Goal: Find specific fact: Find contact information

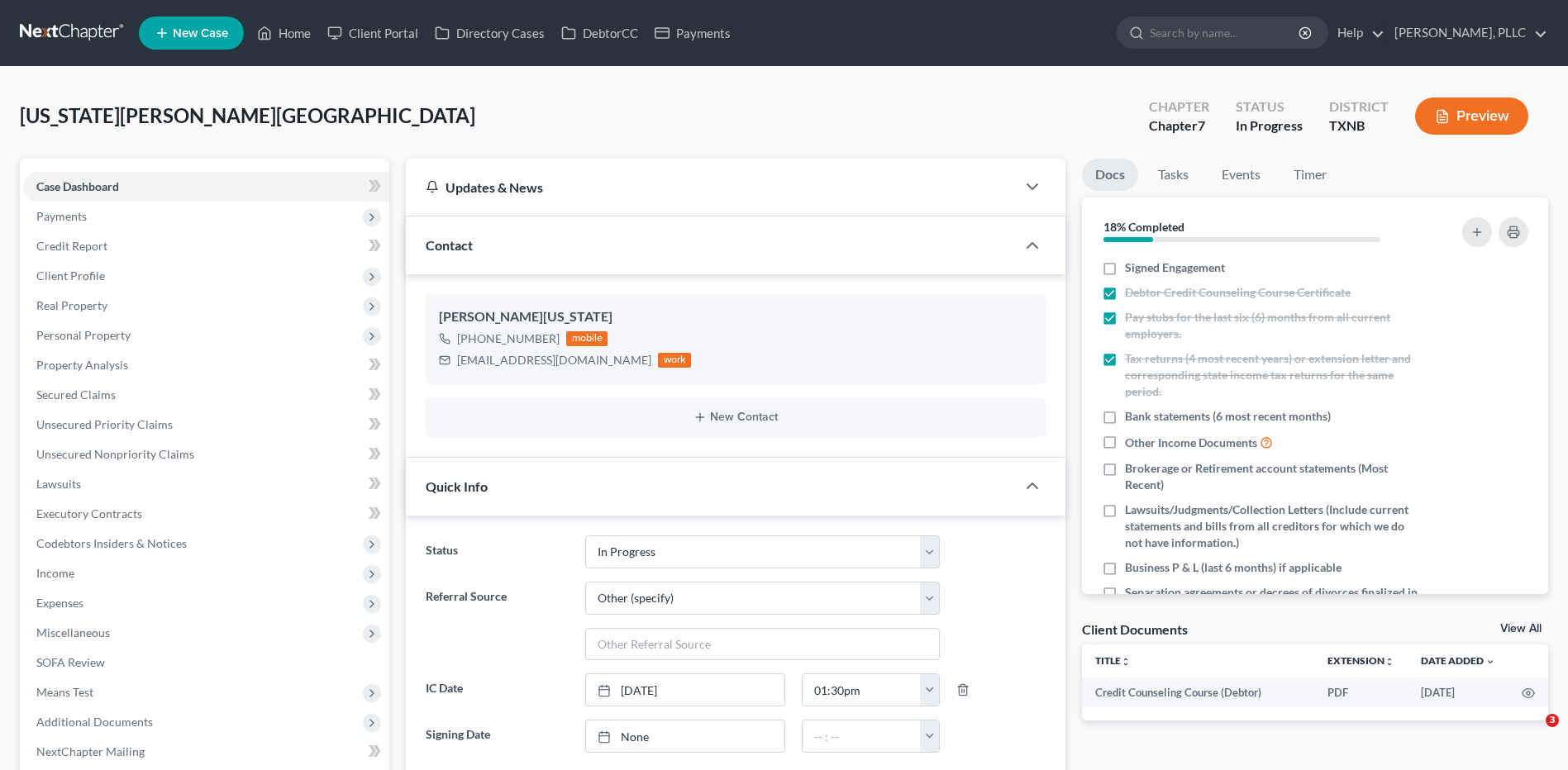
select select "13"
select select "6"
click at [300, 31] on link "Home" at bounding box center [283, 33] width 70 height 30
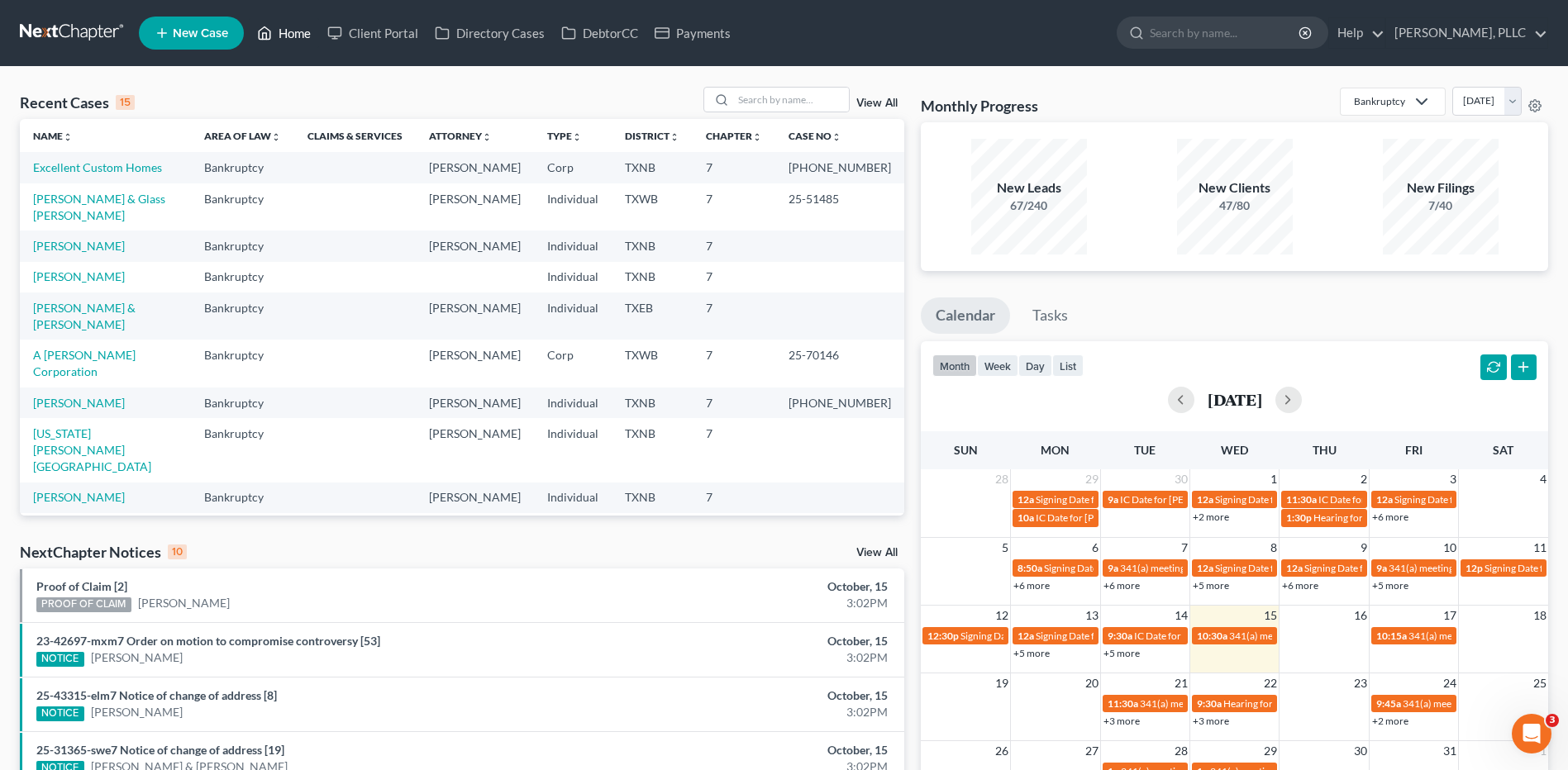
click at [294, 33] on link "Home" at bounding box center [283, 33] width 70 height 30
click at [777, 100] on input "search" at bounding box center [790, 99] width 115 height 24
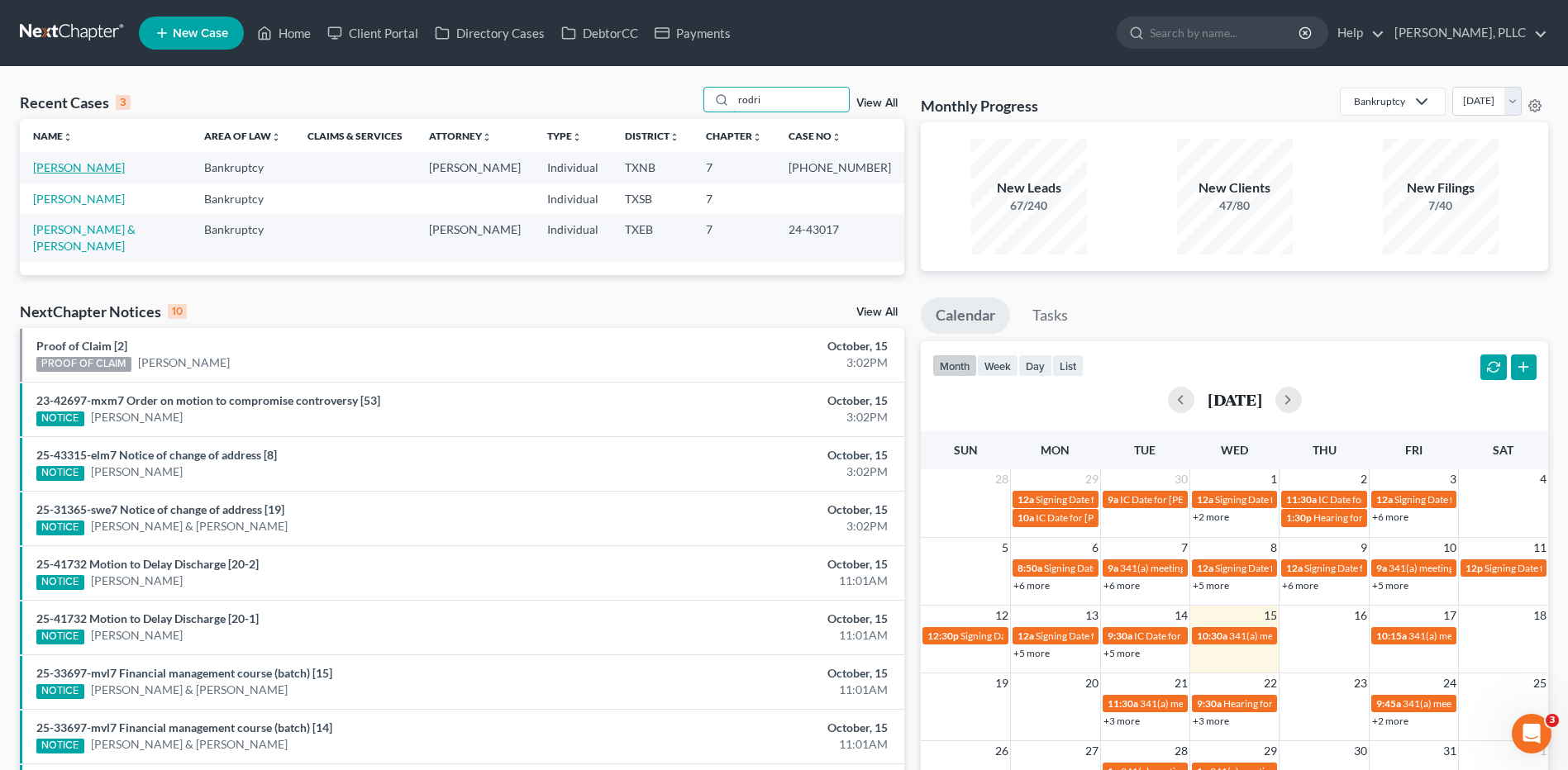
type input "rodri"
click at [86, 171] on link "[PERSON_NAME]" at bounding box center [79, 167] width 92 height 14
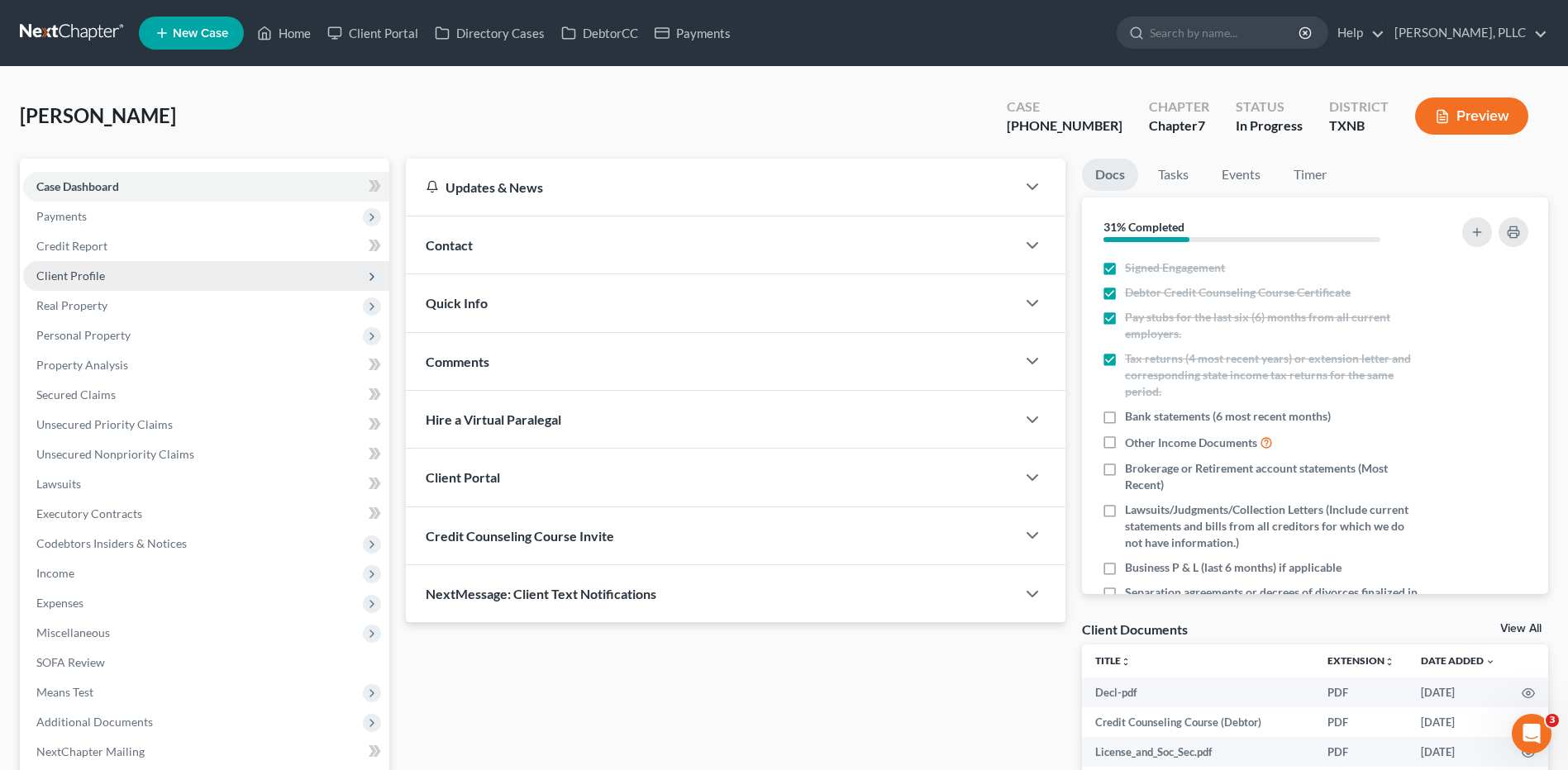
click at [102, 278] on span "Client Profile" at bounding box center [70, 276] width 68 height 14
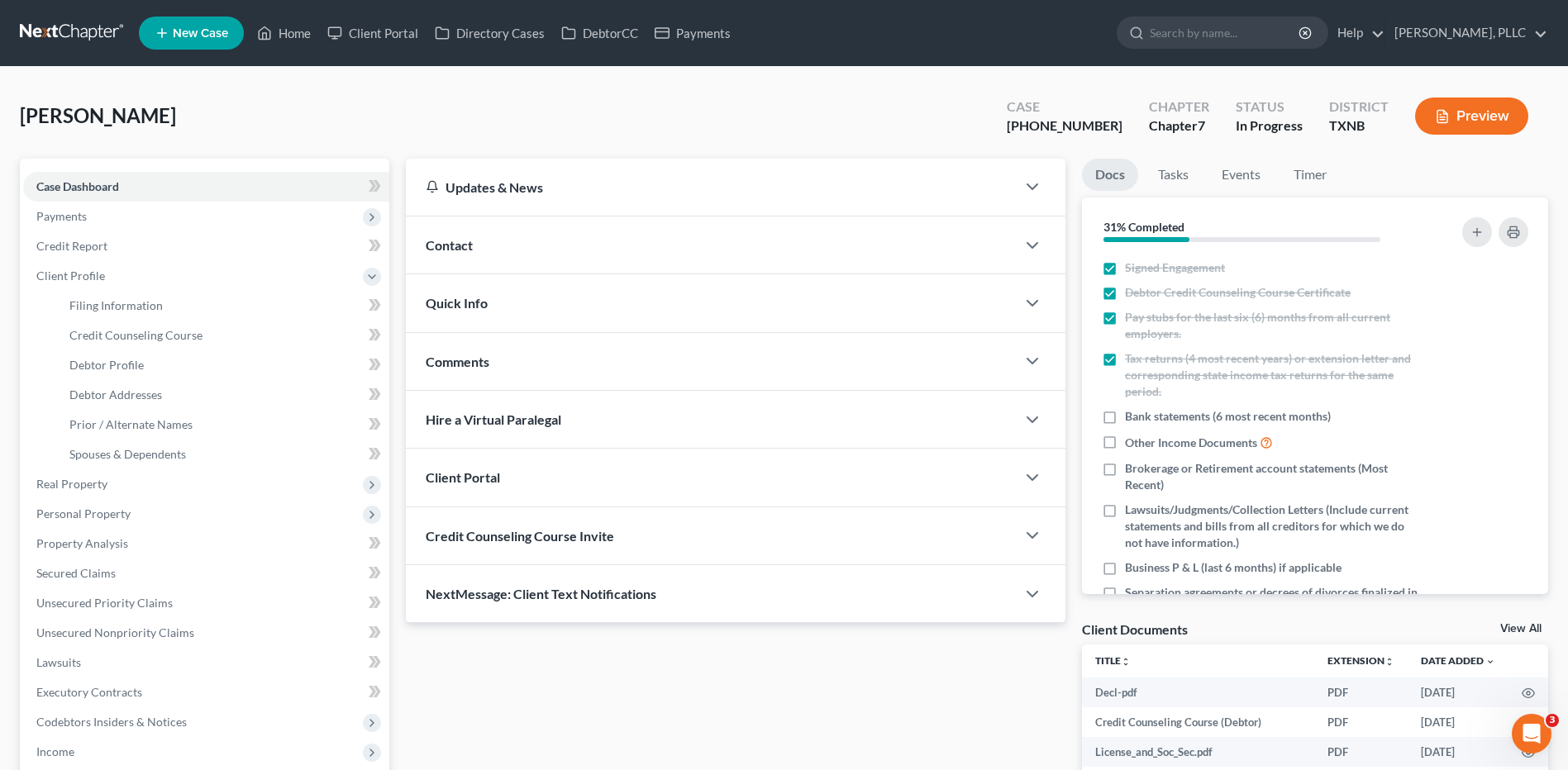
click at [494, 246] on div "Contact" at bounding box center [711, 244] width 610 height 57
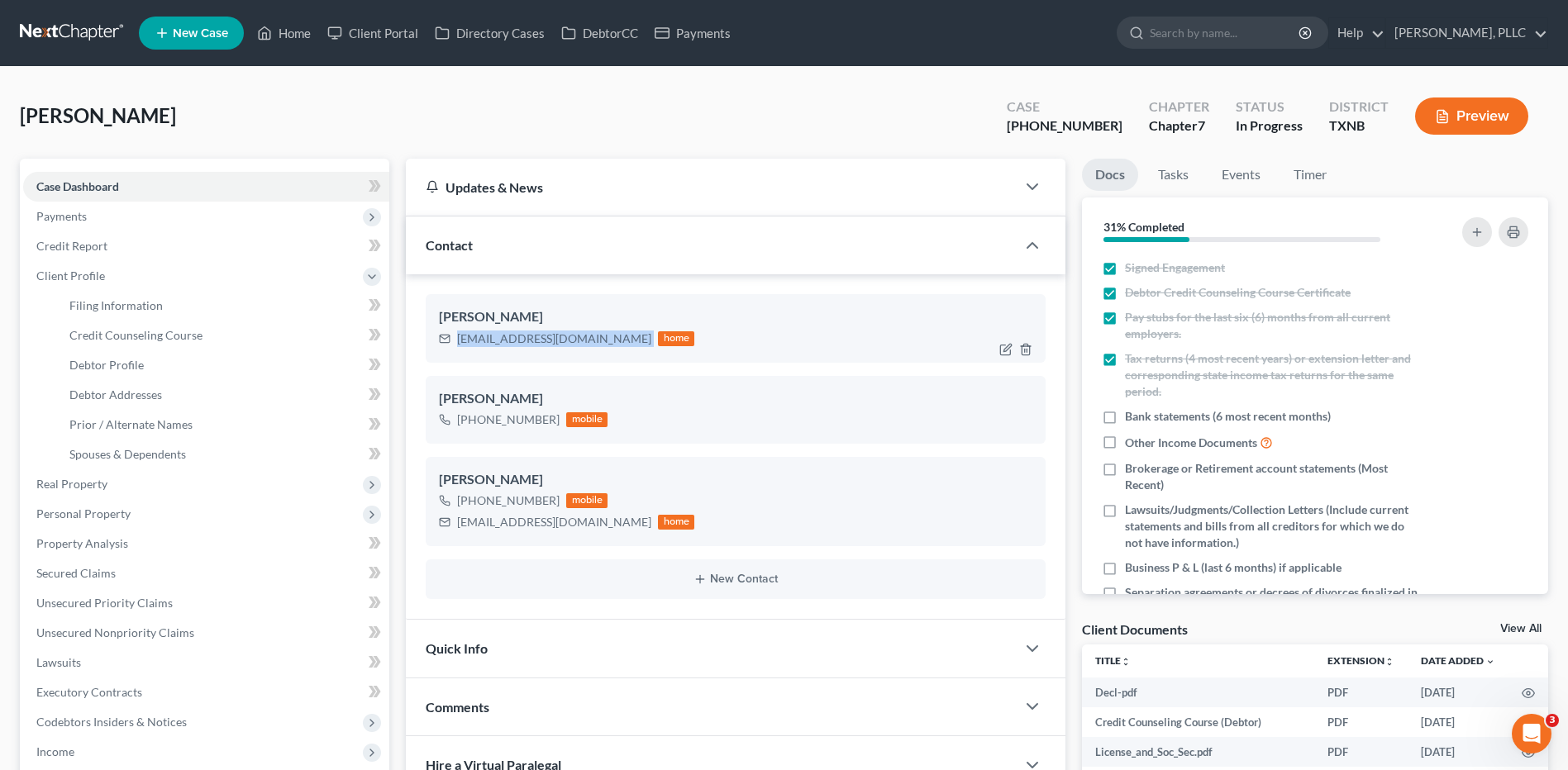
drag, startPoint x: 565, startPoint y: 338, endPoint x: 455, endPoint y: 338, distance: 110.0
click at [455, 338] on div "[EMAIL_ADDRESS][DOMAIN_NAME] home" at bounding box center [567, 339] width 255 height 21
copy div "[EMAIL_ADDRESS][DOMAIN_NAME]"
click at [519, 339] on div "[EMAIL_ADDRESS][DOMAIN_NAME]" at bounding box center [554, 338] width 194 height 16
copy div "[EMAIL_ADDRESS][DOMAIN_NAME]"
